Goal: Navigation & Orientation: Understand site structure

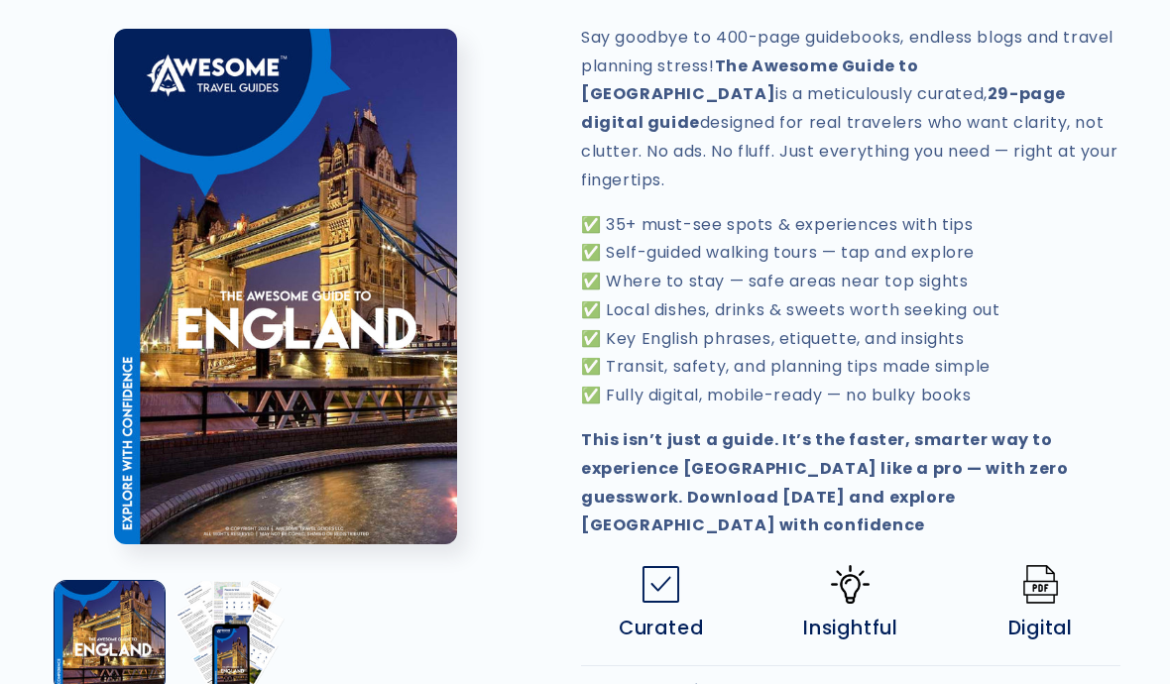
scroll to position [695, 0]
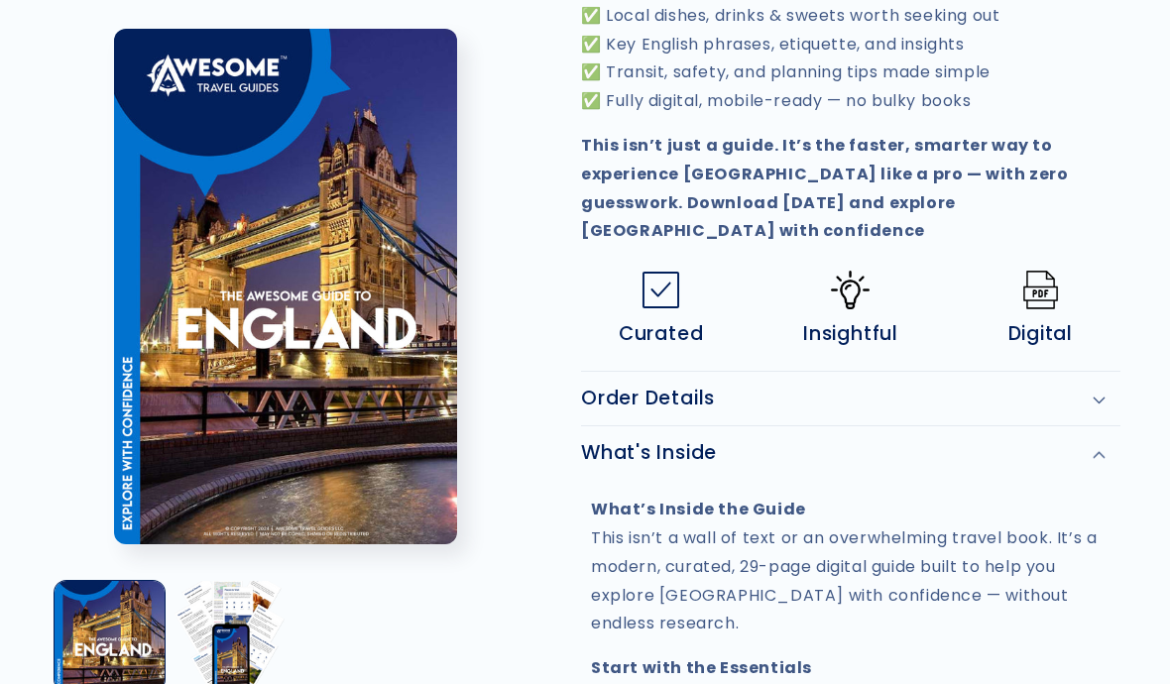
scroll to position [979, 0]
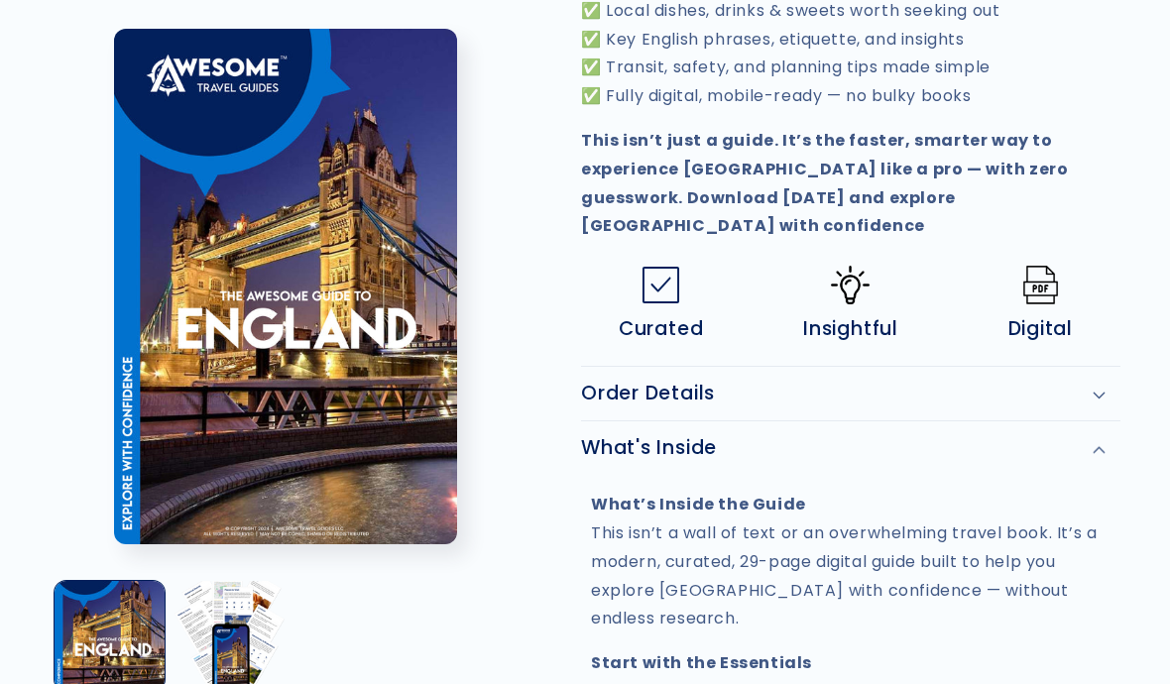
click at [1097, 383] on div "Order Details" at bounding box center [851, 395] width 540 height 24
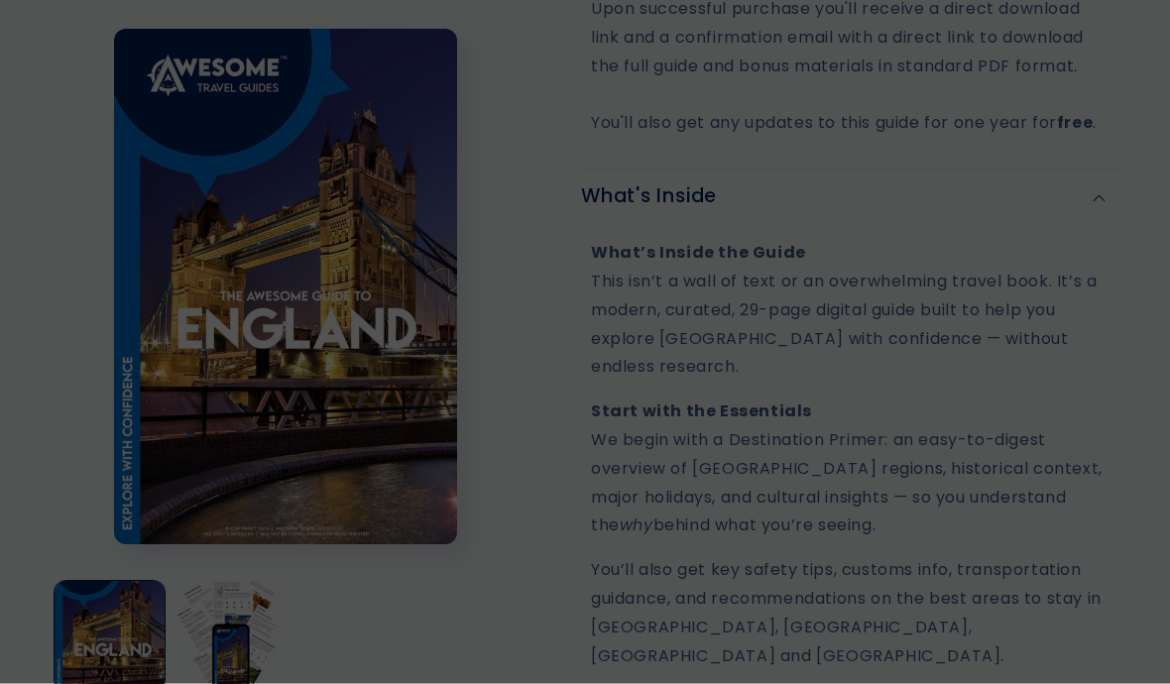
scroll to position [1421, 0]
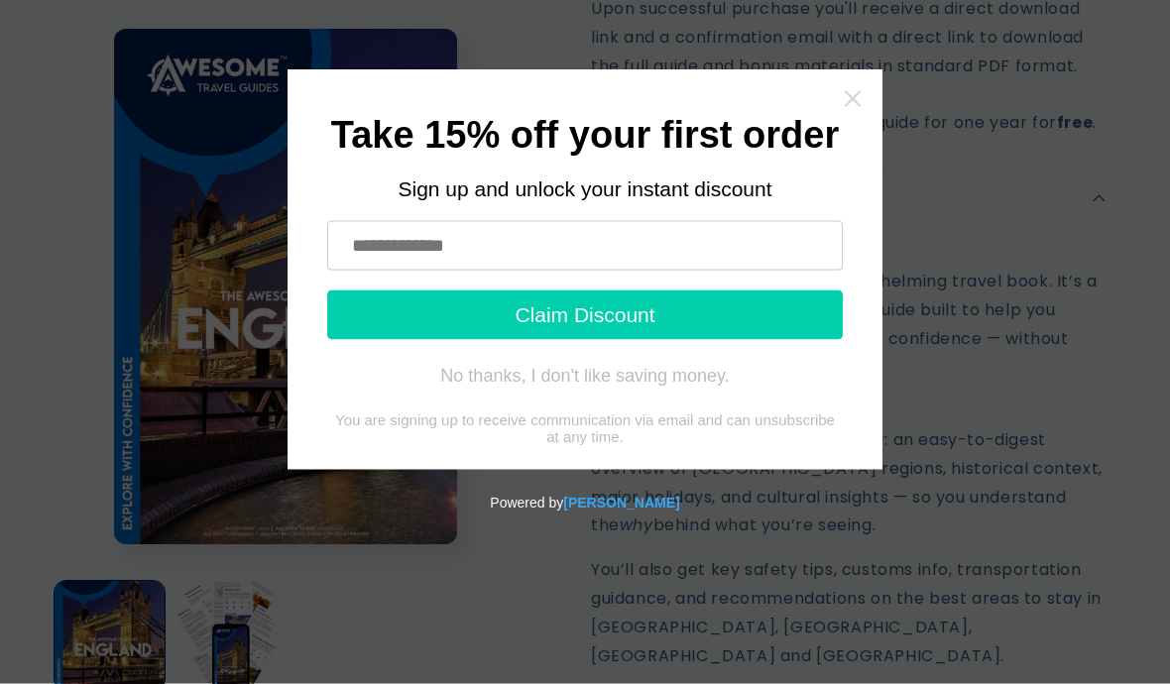
click at [845, 93] on icon "Close widget" at bounding box center [853, 99] width 20 height 20
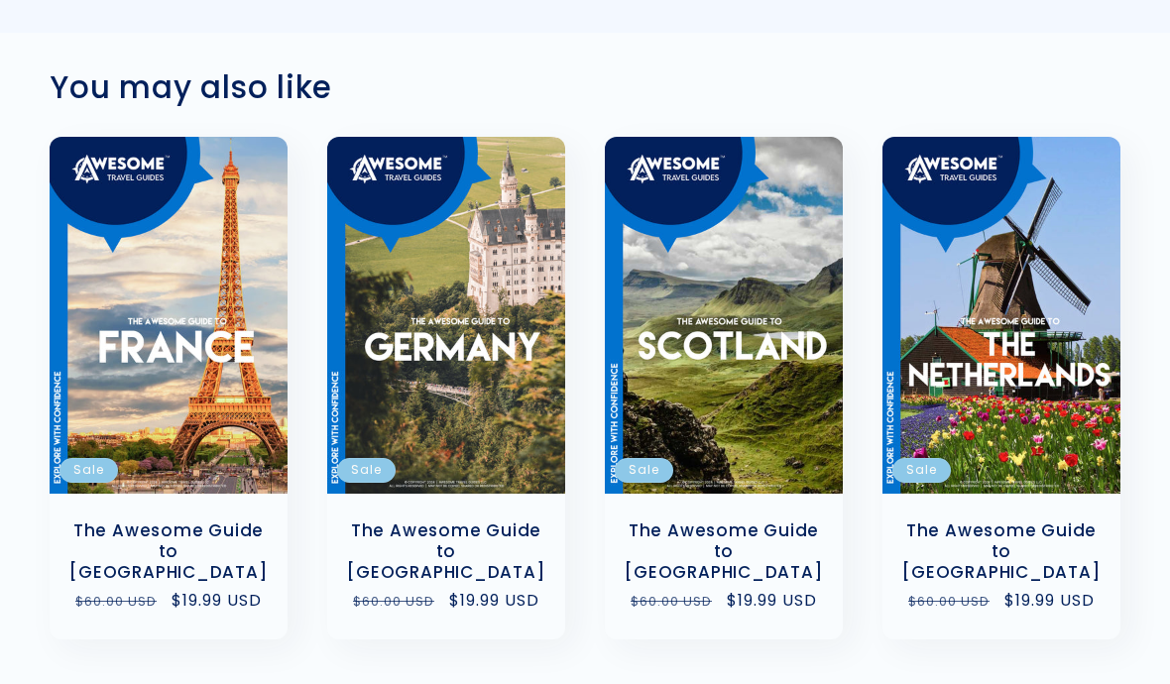
scroll to position [3251, 0]
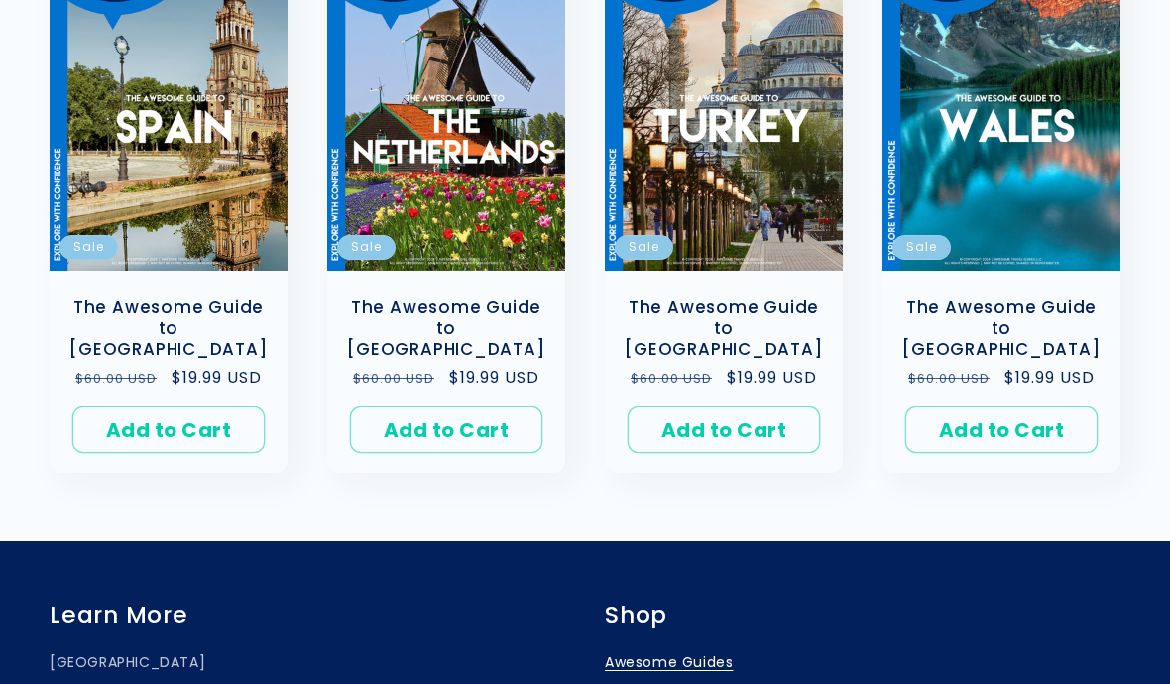
scroll to position [1733, 0]
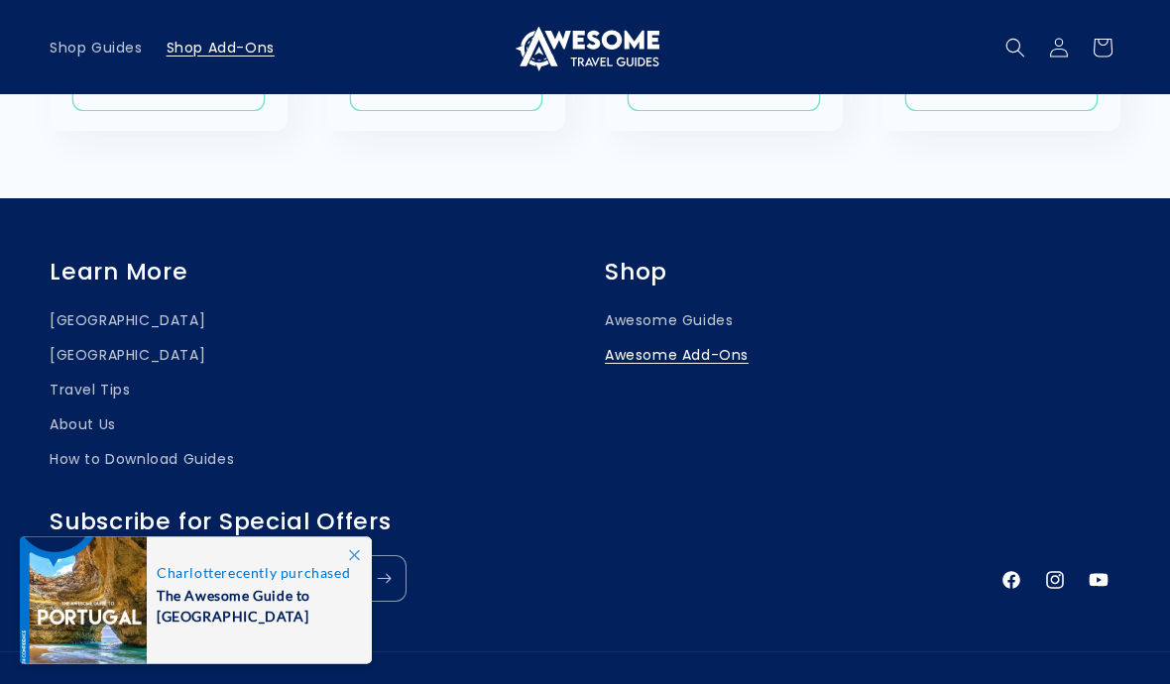
scroll to position [856, 0]
click at [108, 394] on link "Travel Tips" at bounding box center [90, 390] width 81 height 35
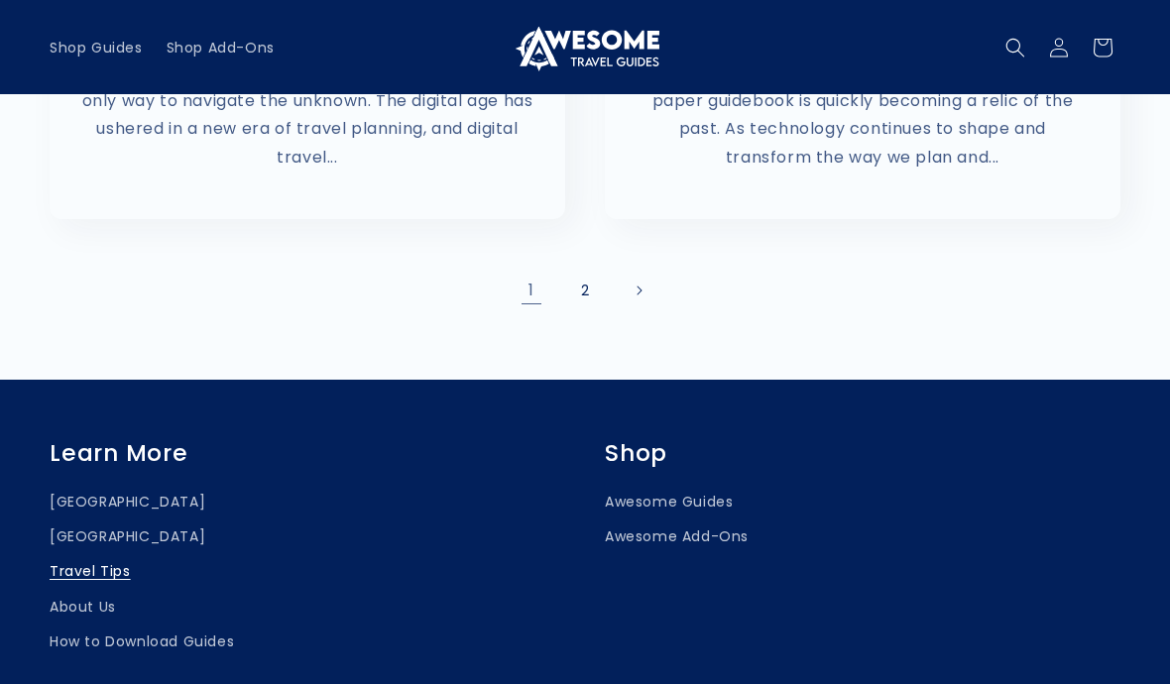
scroll to position [1981, 0]
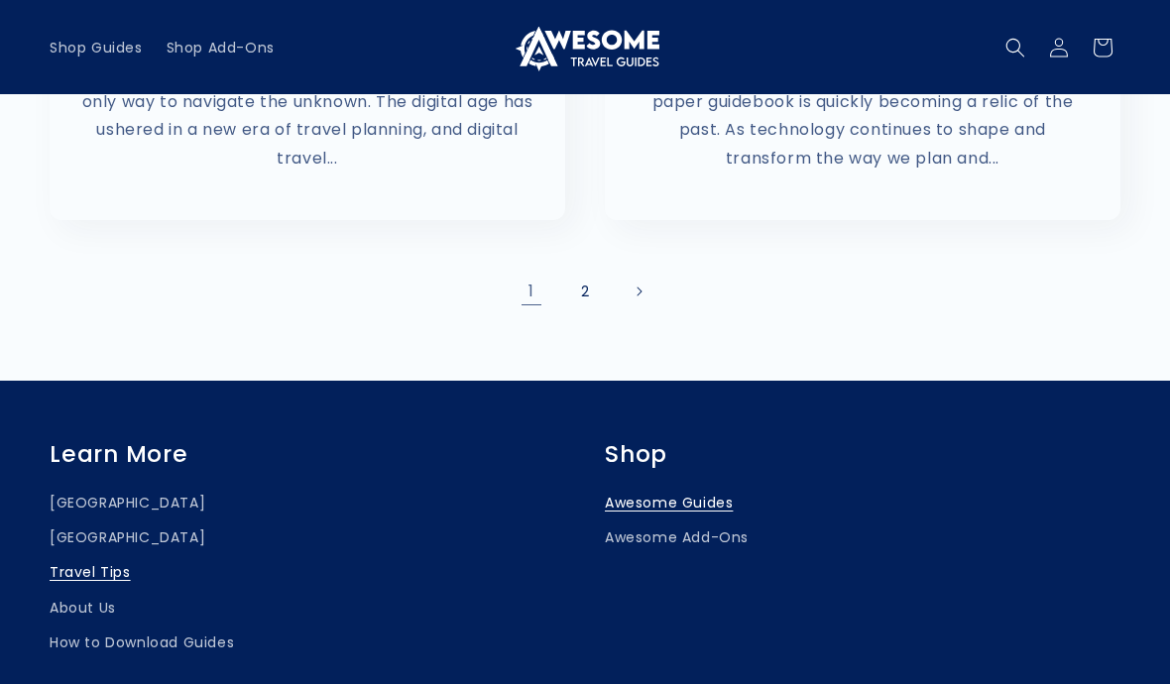
click at [712, 491] on link "Awesome Guides" at bounding box center [669, 506] width 128 height 30
